Goal: Download file/media

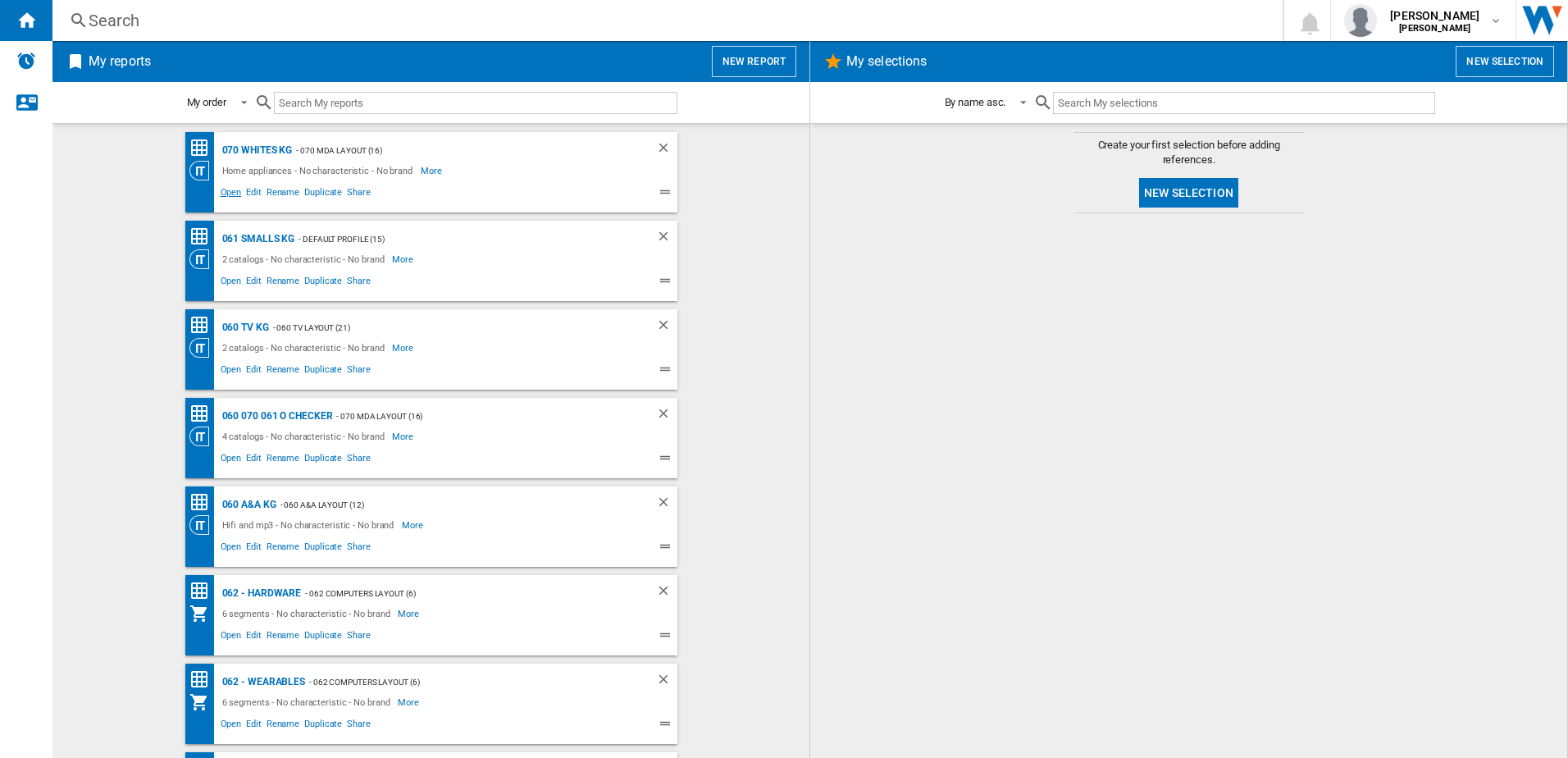
click at [231, 187] on span "Open" at bounding box center [231, 195] width 27 height 20
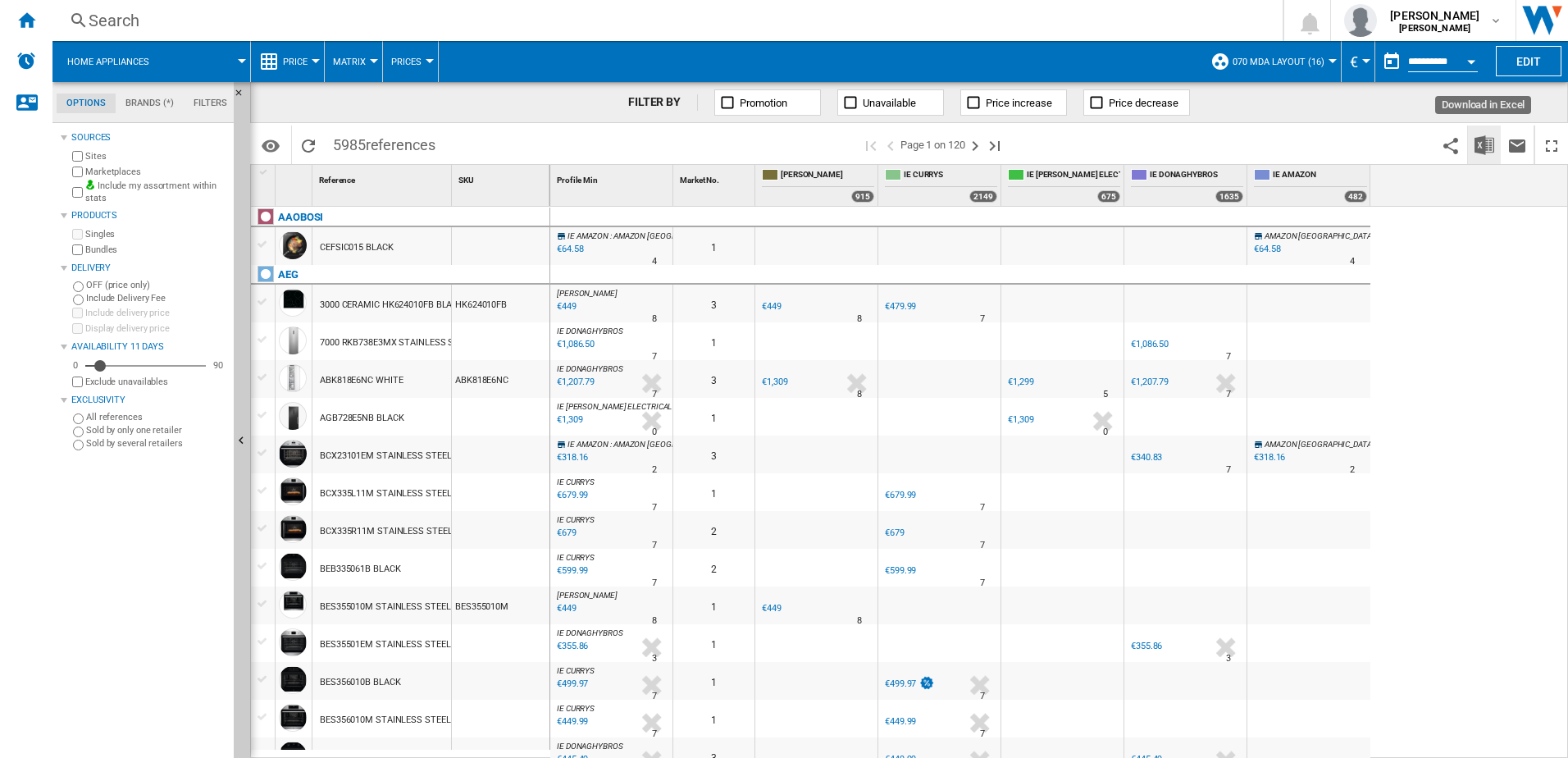
click at [1480, 147] on img "Download in Excel" at bounding box center [1485, 145] width 20 height 20
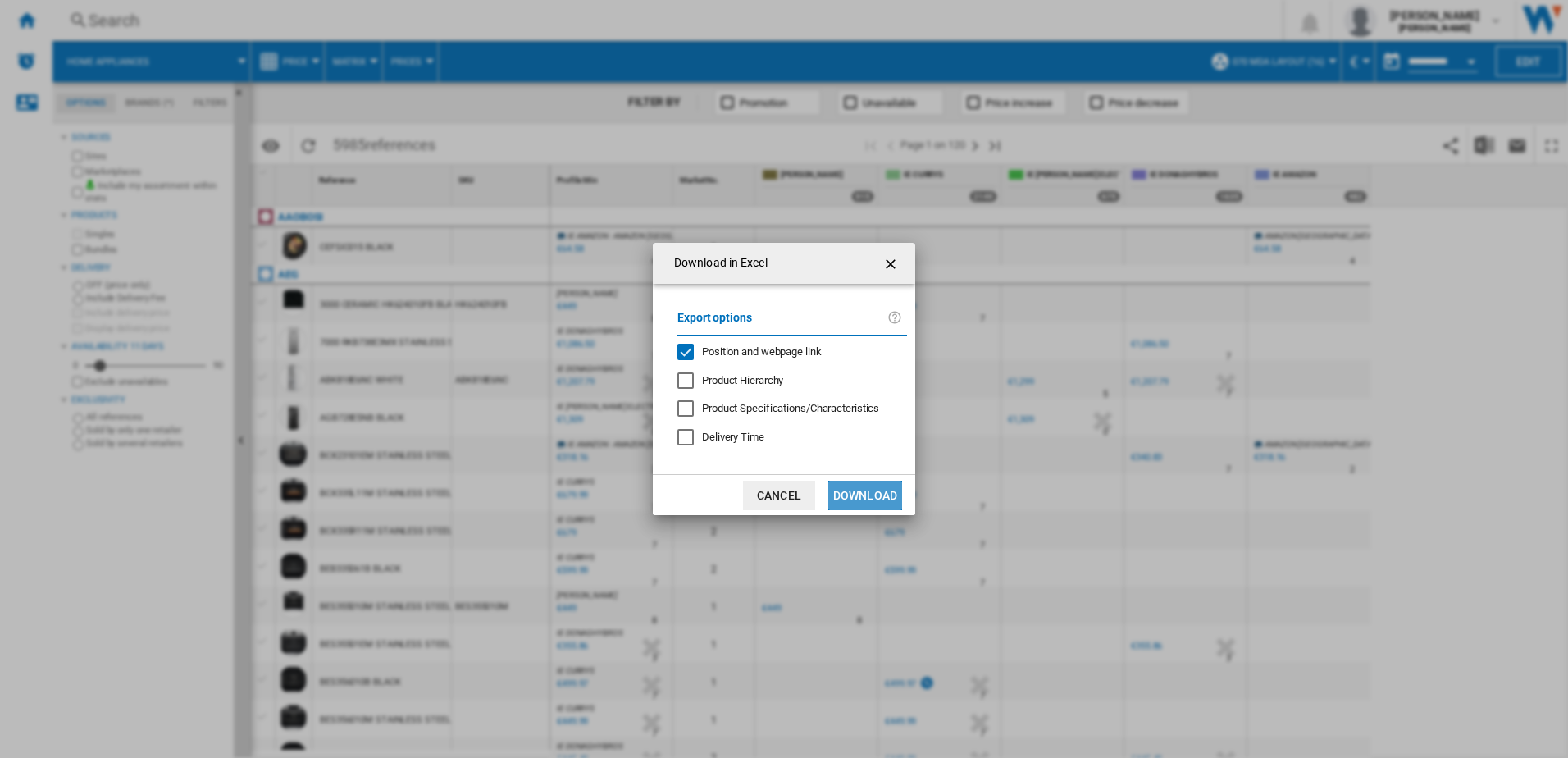
click at [887, 489] on button "Download" at bounding box center [865, 495] width 74 height 30
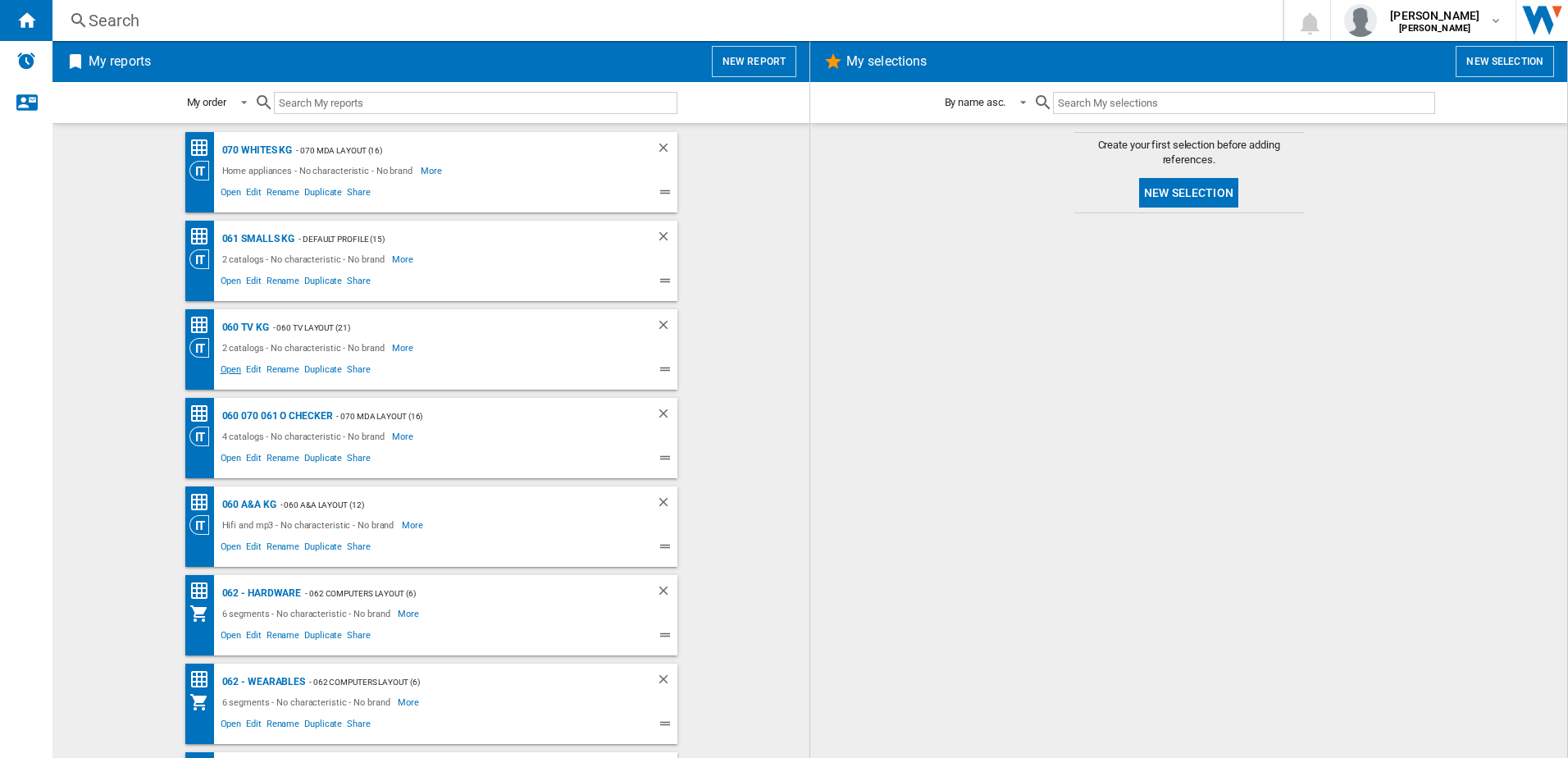
click at [227, 370] on span "Open" at bounding box center [231, 372] width 27 height 20
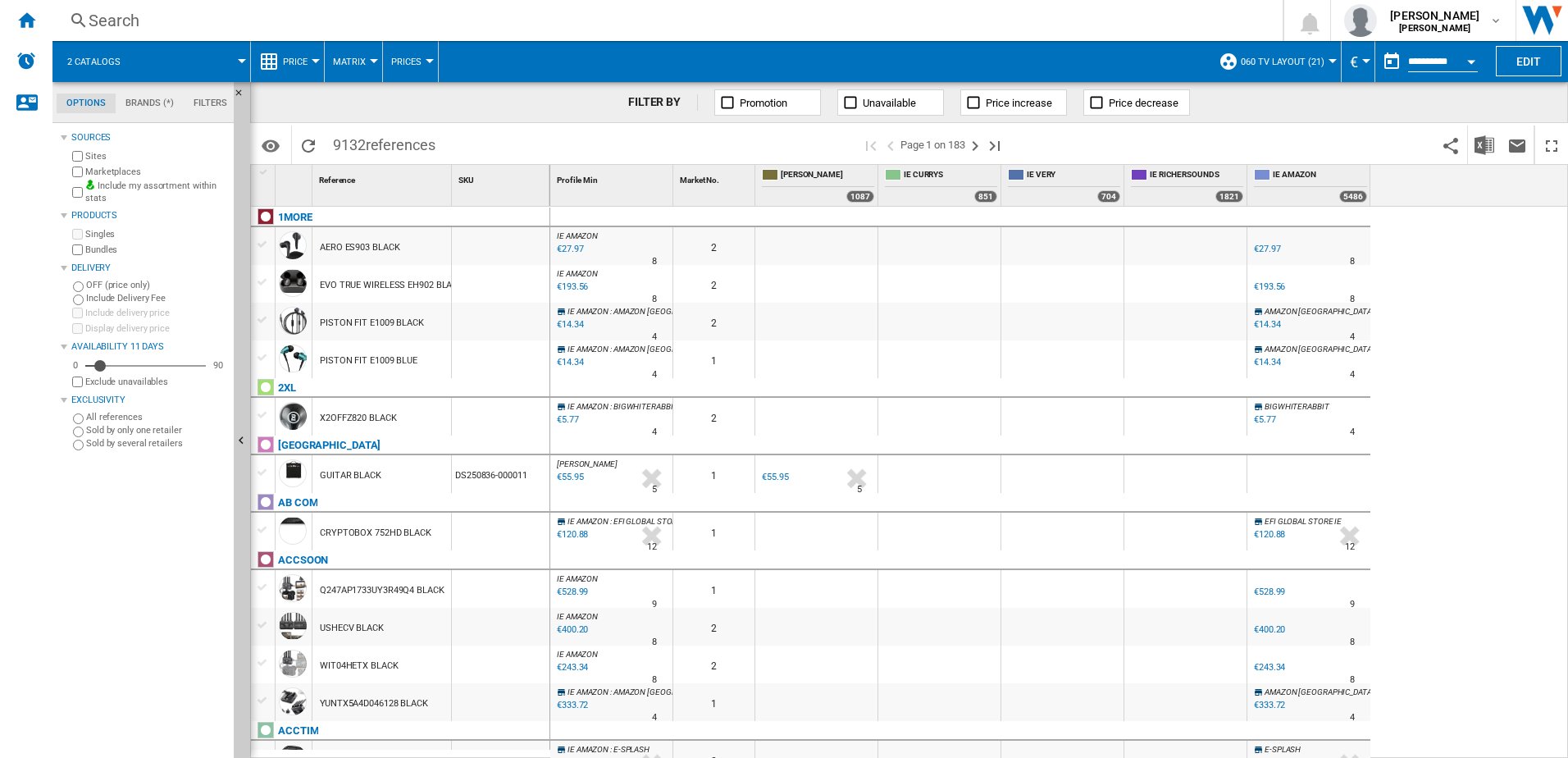
click at [393, 102] on div "FILTER BY Promotion Unavailable Price increase Price decrease" at bounding box center [909, 102] width 1318 height 41
click at [1491, 145] on img "Download in Excel" at bounding box center [1485, 145] width 20 height 20
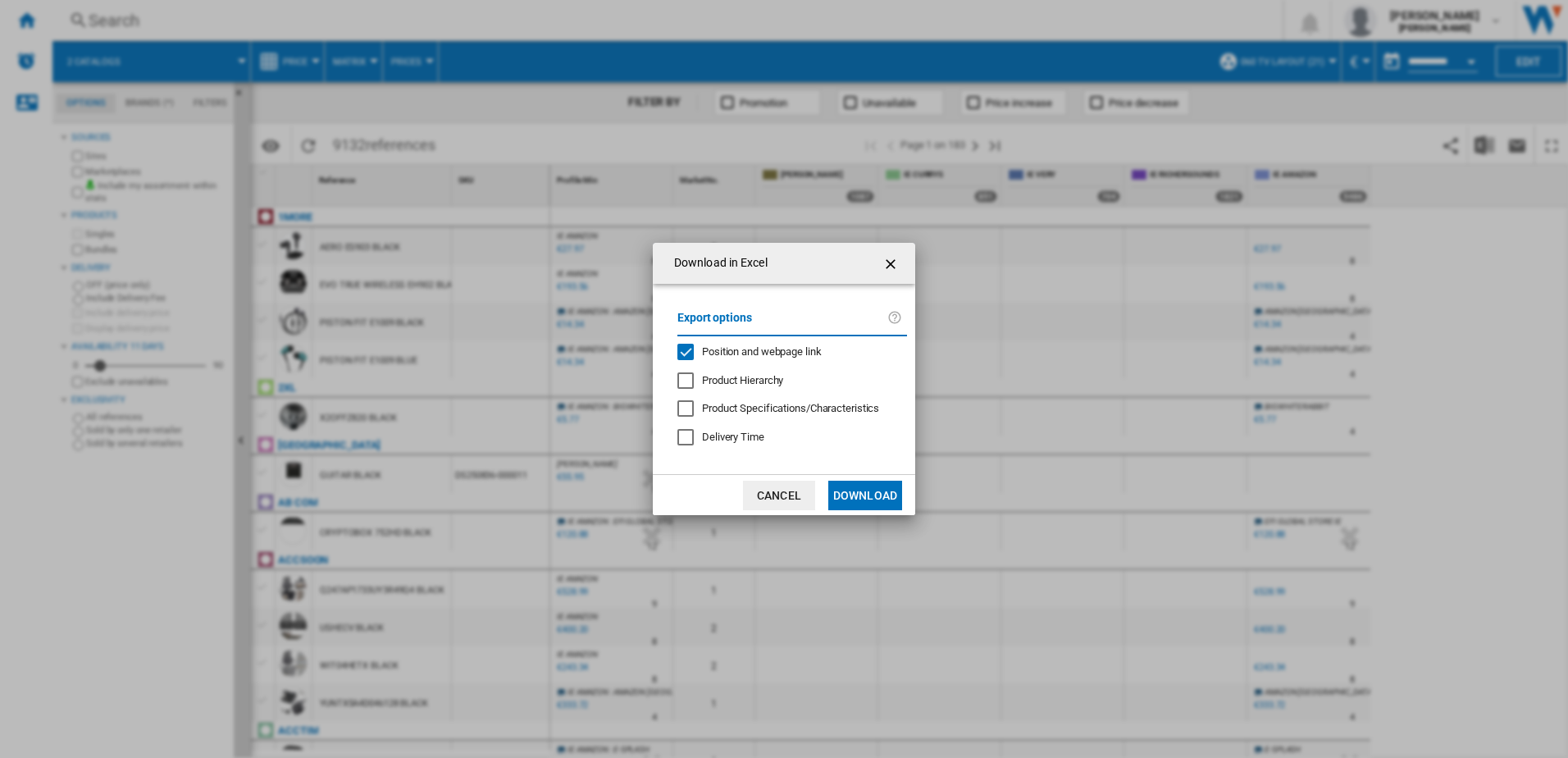
click at [883, 498] on button "Download" at bounding box center [865, 495] width 74 height 30
